Goal: Transaction & Acquisition: Book appointment/travel/reservation

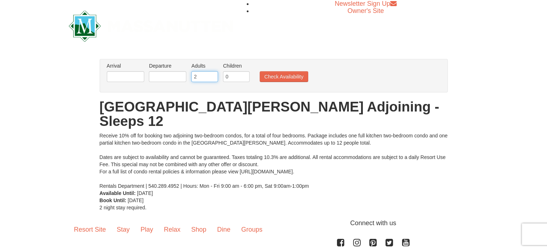
drag, startPoint x: 199, startPoint y: 74, endPoint x: 190, endPoint y: 74, distance: 9.0
click at [190, 74] on li "Adults Please format dates MM/DD/YYYY 2" at bounding box center [205, 73] width 30 height 23
type input "8"
click at [272, 77] on button "Check Availability" at bounding box center [284, 76] width 49 height 11
